Goal: Task Accomplishment & Management: Manage account settings

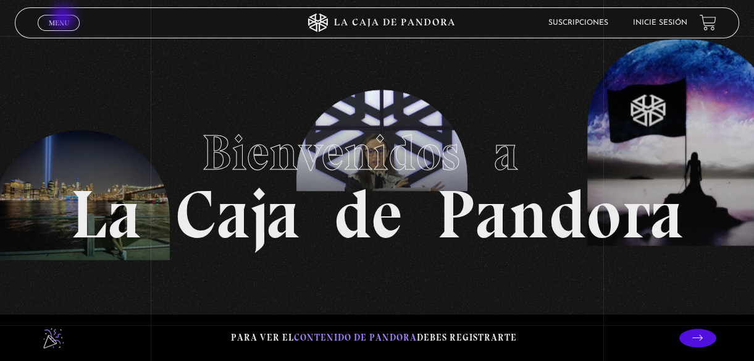
click at [64, 20] on span "Menu" at bounding box center [59, 22] width 20 height 7
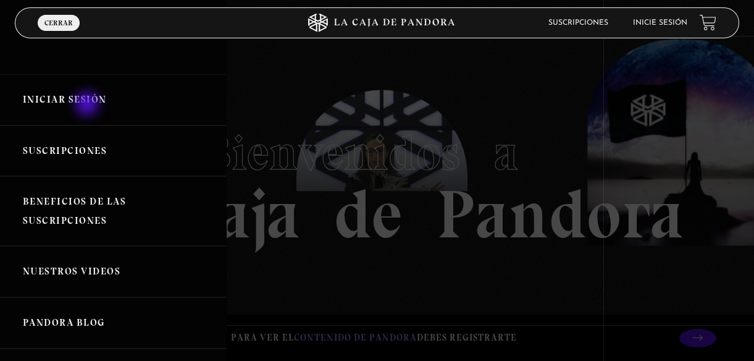
click at [88, 105] on link "Iniciar Sesión" at bounding box center [113, 99] width 226 height 51
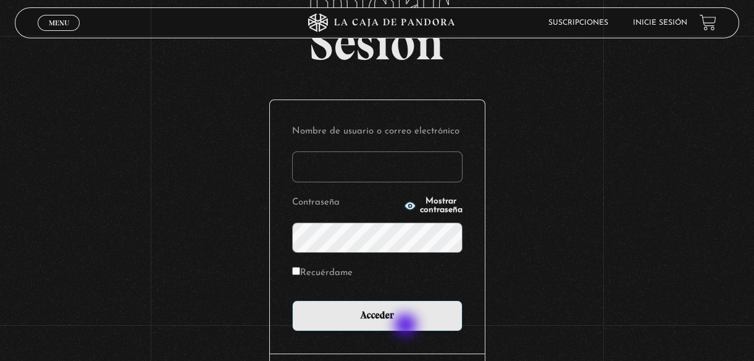
scroll to position [175, 0]
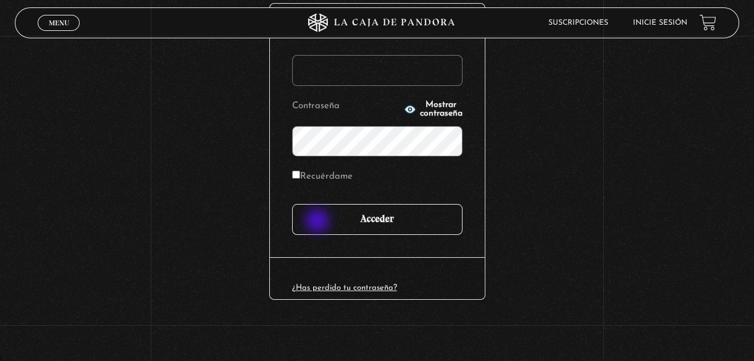
type input "[EMAIL_ADDRESS][DOMAIN_NAME]"
click at [320, 216] on input "Acceder" at bounding box center [377, 219] width 170 height 31
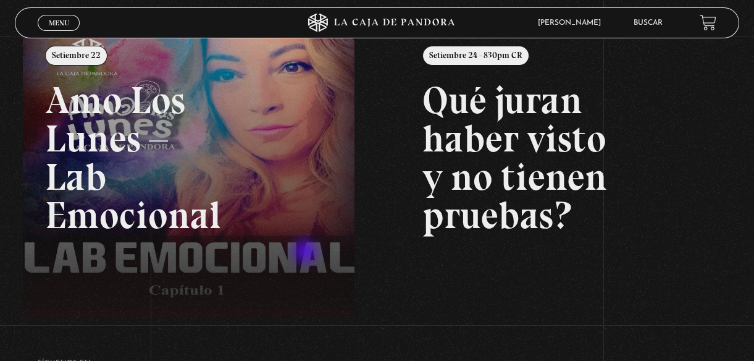
scroll to position [224, 0]
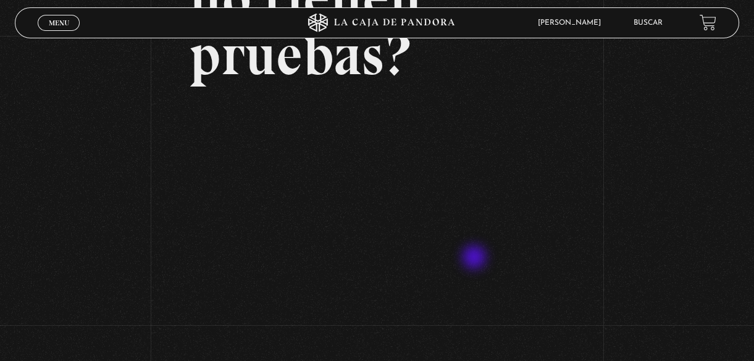
scroll to position [337, 0]
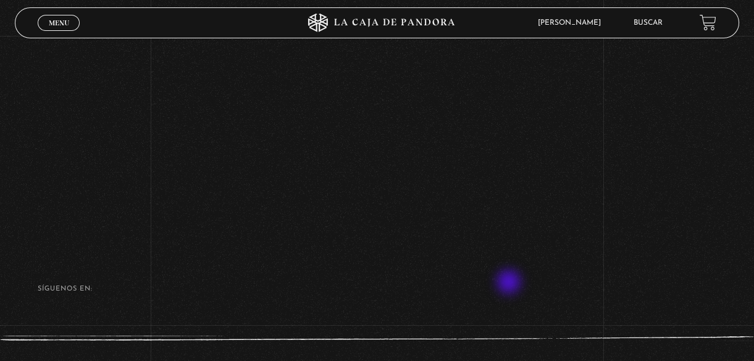
click at [508, 285] on footer "SÍguenos en: La Caja de Pandora, Derechos Reservados 2025 Realizado por" at bounding box center [377, 329] width 754 height 174
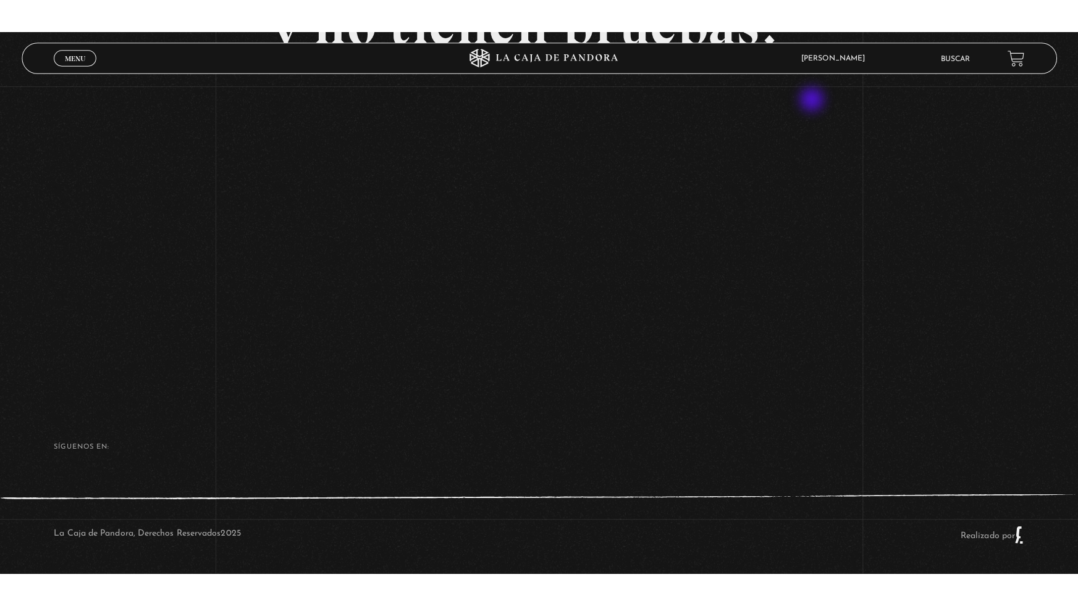
scroll to position [172, 0]
